Goal: Entertainment & Leisure: Consume media (video, audio)

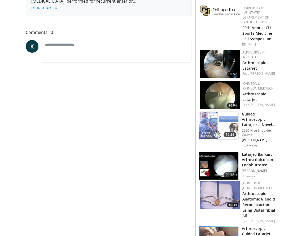
scroll to position [225, 0]
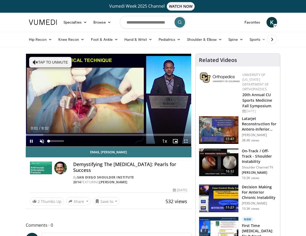
click at [42, 142] on span "Video Player" at bounding box center [42, 141] width 11 height 11
click at [183, 140] on span "Video Player" at bounding box center [185, 141] width 11 height 11
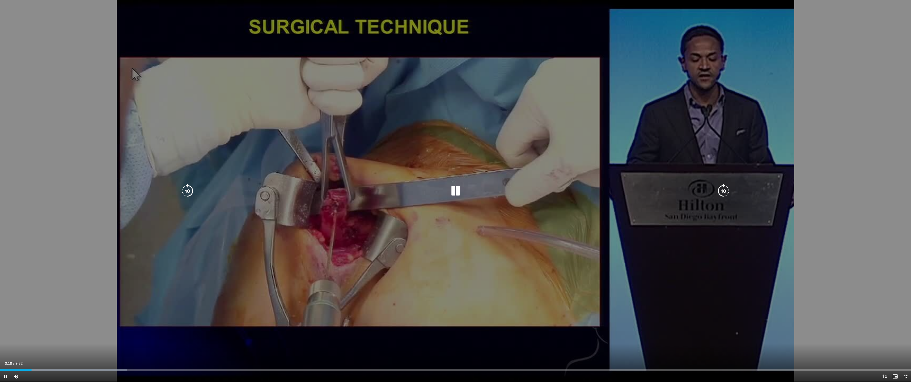
click at [305, 119] on div "10 seconds Tap to unmute" at bounding box center [455, 190] width 911 height 381
click at [305, 190] on icon "Video Player" at bounding box center [723, 190] width 15 height 15
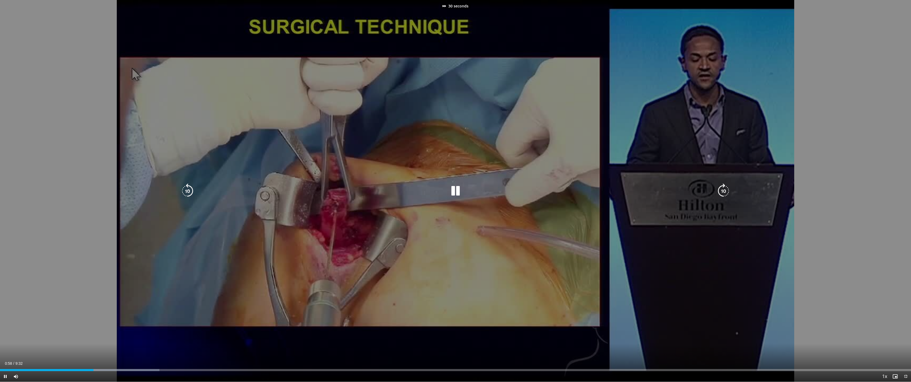
click at [305, 190] on icon "Video Player" at bounding box center [723, 190] width 15 height 15
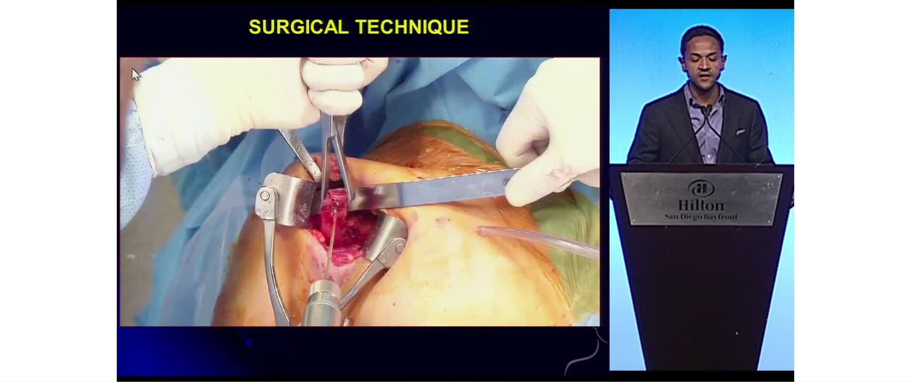
click at [305, 190] on div "40 seconds Tap to unmute" at bounding box center [455, 190] width 911 height 381
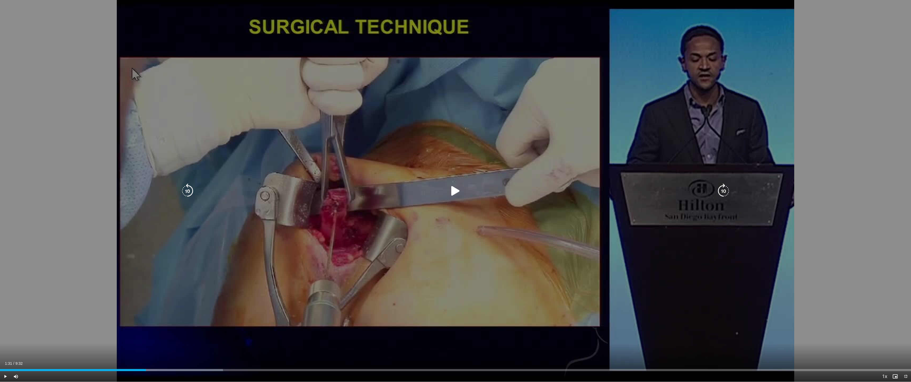
click at [305, 190] on icon "Video Player" at bounding box center [723, 190] width 15 height 15
click at [305, 196] on div "10 seconds Tap to unmute" at bounding box center [455, 190] width 911 height 381
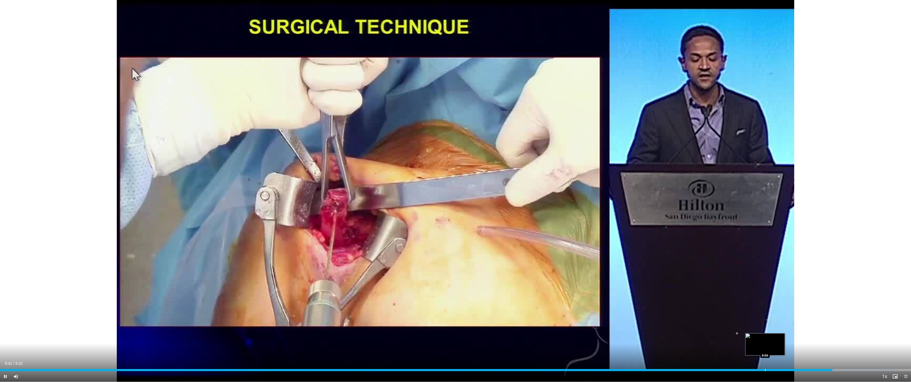
click at [305, 236] on div "Progress Bar" at bounding box center [765, 370] width 1 height 2
click at [305, 236] on div "8:03" at bounding box center [384, 370] width 769 height 2
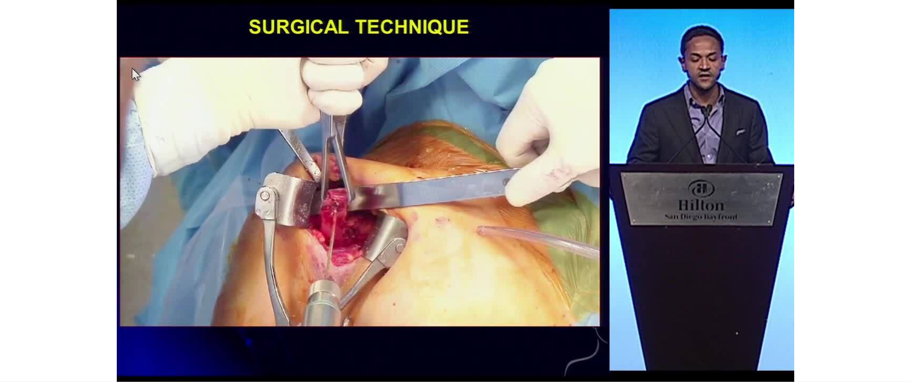
click at [305, 236] on video-js "**********" at bounding box center [455, 191] width 911 height 382
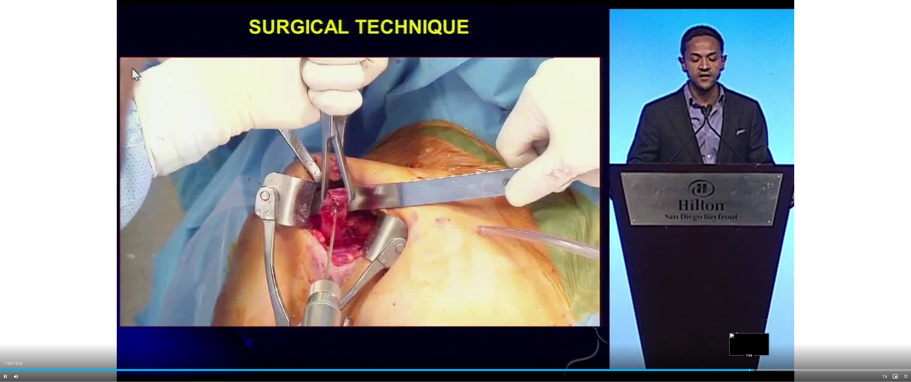
click at [305, 236] on div "7:53" at bounding box center [377, 370] width 754 height 2
click at [305, 236] on div "Current Time 8:14 / Duration 9:32 Pause Skip Backward Skip Forward Mute 0% Load…" at bounding box center [455, 376] width 911 height 11
click at [305, 236] on div "Current Time 8:16 / Duration 9:32 Pause Skip Backward Skip Forward Mute 0% Load…" at bounding box center [455, 376] width 911 height 11
click at [305, 236] on div "Progress Bar" at bounding box center [637, 370] width 1 height 2
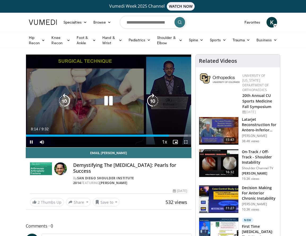
click at [114, 101] on icon "Video Player" at bounding box center [108, 101] width 15 height 15
